Goal: Task Accomplishment & Management: Use online tool/utility

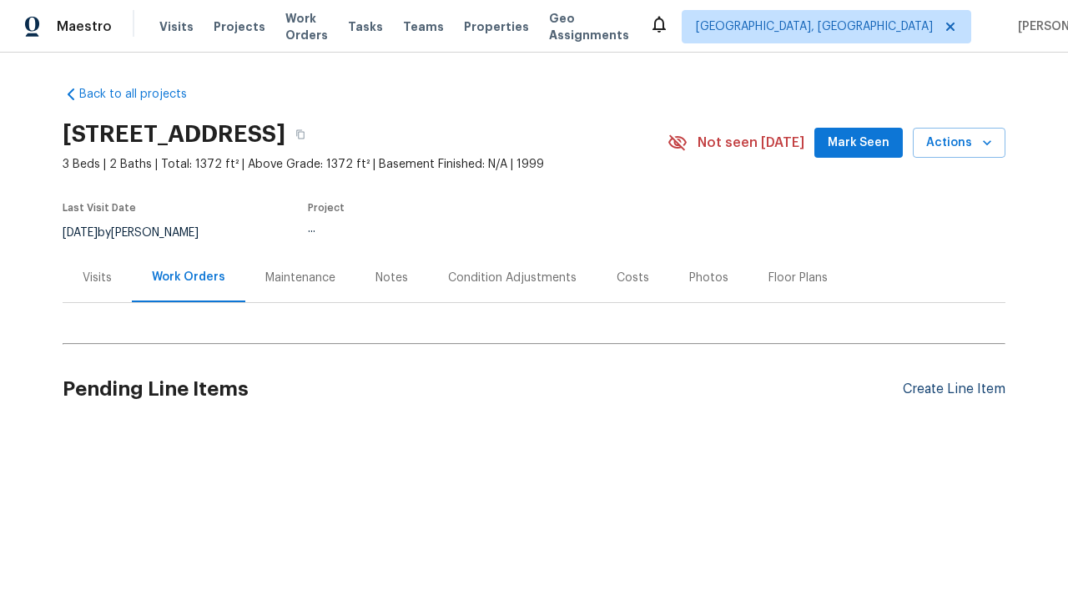
click at [954, 389] on div "Create Line Item" at bounding box center [954, 389] width 103 height 16
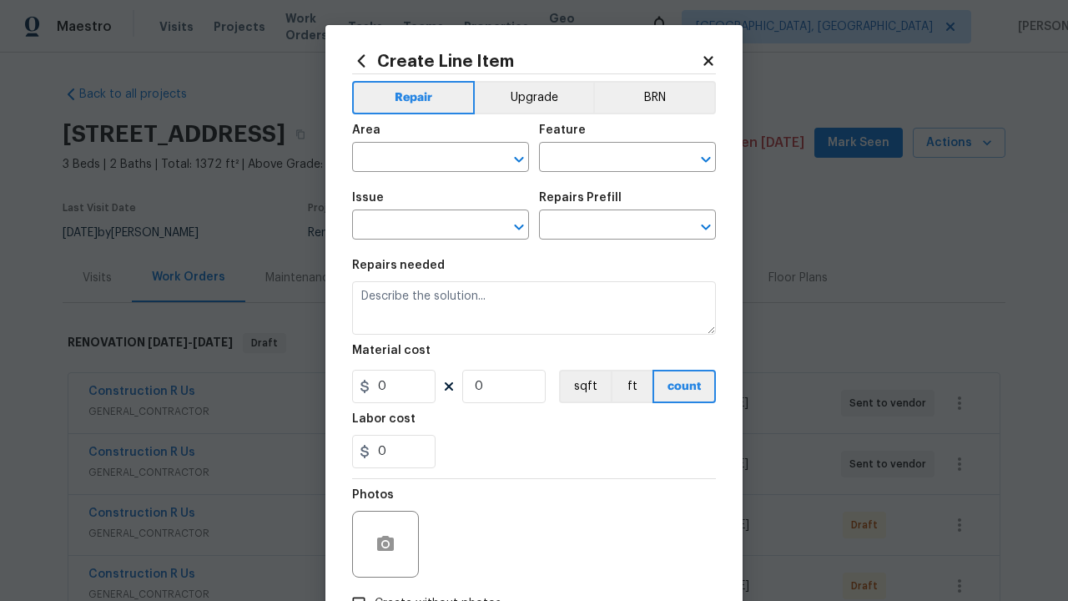
type input "Bedroom"
type input "Flooring"
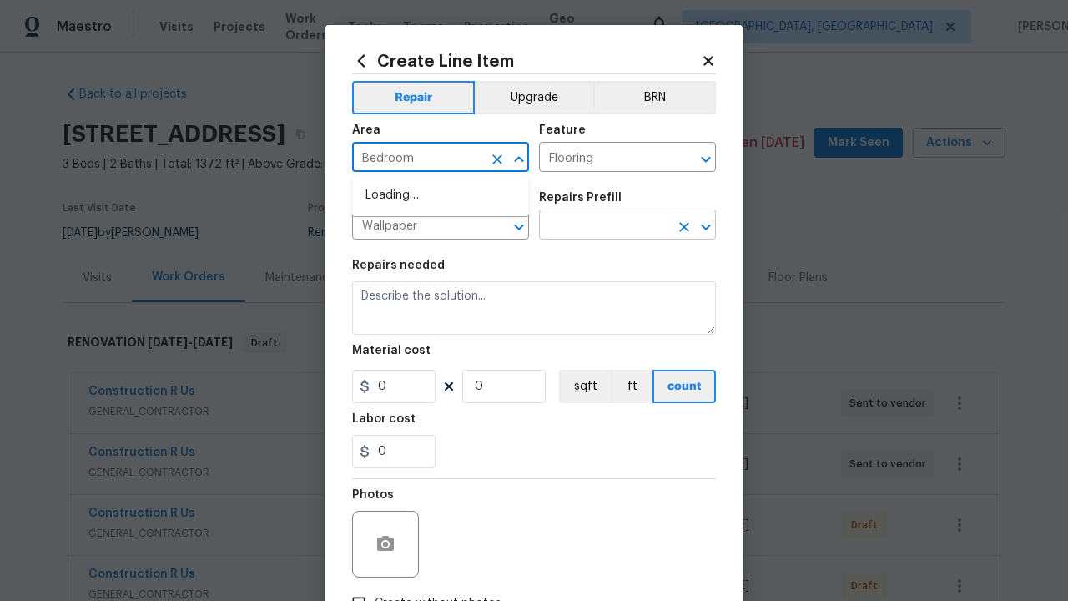
type input "Wallpaper"
click at [604, 226] on input "text" at bounding box center [604, 227] width 130 height 26
type input "Remove"
